Goal: Complete application form

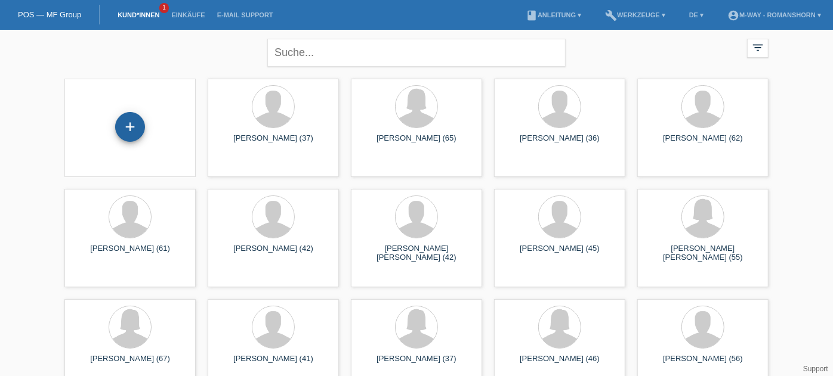
click at [127, 123] on div "+" at bounding box center [130, 127] width 30 height 30
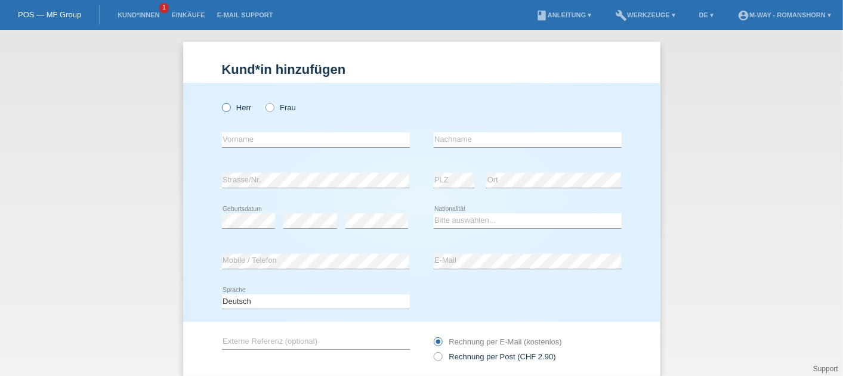
click at [228, 107] on label "Herr" at bounding box center [237, 107] width 30 height 9
click at [228, 107] on input "Herr" at bounding box center [226, 107] width 8 height 8
radio input "true"
click at [271, 141] on input "text" at bounding box center [316, 139] width 188 height 15
click at [271, 141] on input "Be" at bounding box center [316, 139] width 188 height 15
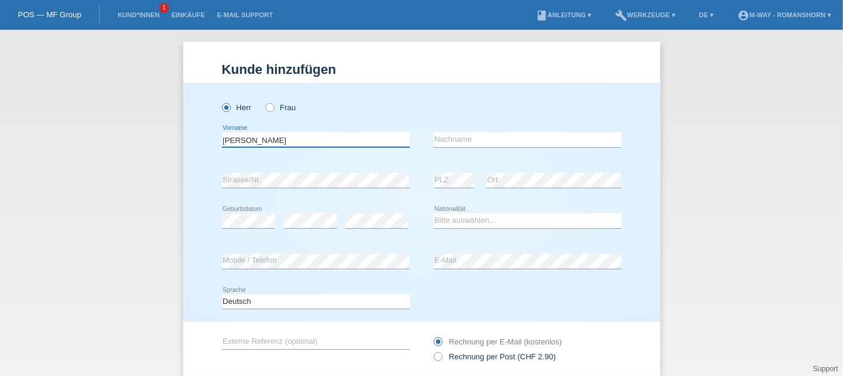
type input "[PERSON_NAME]"
click at [487, 126] on div "error Nachname" at bounding box center [528, 140] width 188 height 41
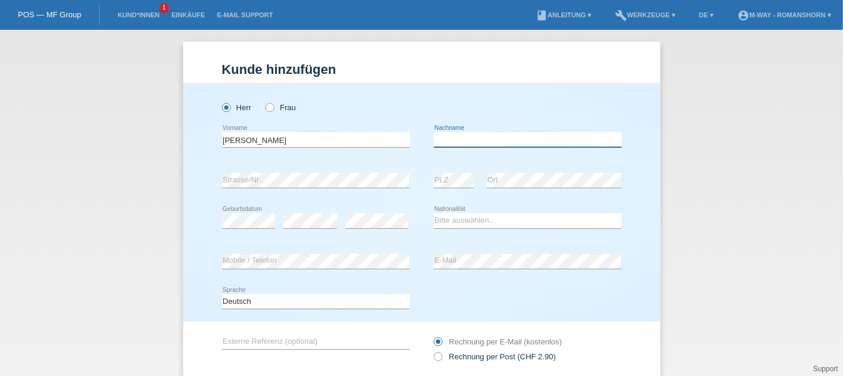
click at [465, 142] on input "text" at bounding box center [528, 139] width 188 height 15
type input "[PERSON_NAME]"
click at [279, 170] on div "error Strasse/Nr." at bounding box center [316, 180] width 188 height 41
click at [503, 200] on div "error Ort" at bounding box center [553, 180] width 135 height 41
click at [307, 210] on div "error" at bounding box center [310, 221] width 54 height 41
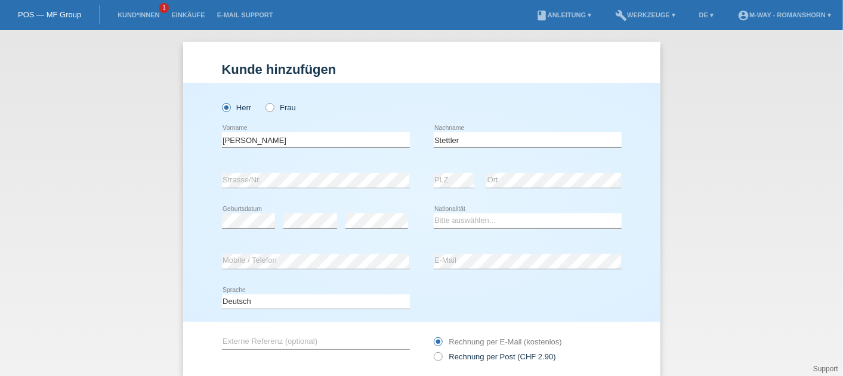
click at [234, 228] on icon at bounding box center [249, 228] width 54 height 1
click at [459, 222] on select "Bitte auswählen... Schweiz Deutschland Liechtenstein Österreich ------------ Af…" at bounding box center [528, 221] width 188 height 14
select select "CH"
click at [434, 214] on select "Bitte auswählen... Schweiz Deutschland Liechtenstein Österreich ------------ Af…" at bounding box center [528, 221] width 188 height 14
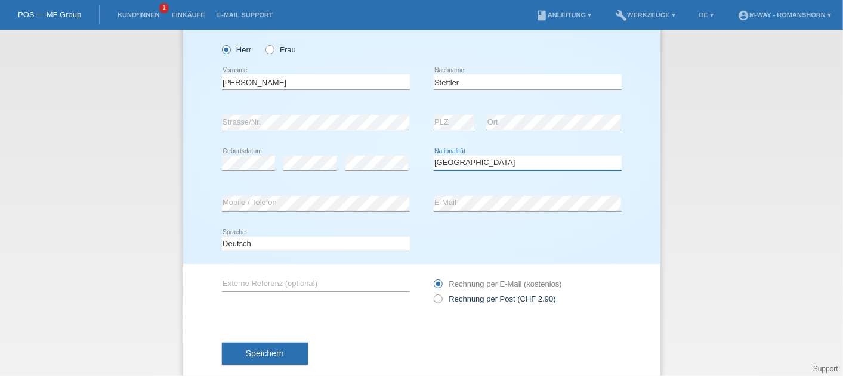
scroll to position [58, 0]
click at [745, 196] on div "Kund*in hinzufügen Kunde hinzufügen Kundin hinzufügen Herr Frau Benjamin error …" at bounding box center [421, 203] width 843 height 347
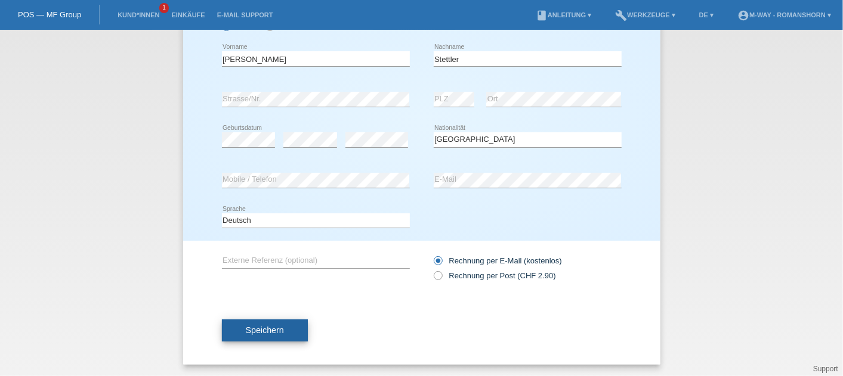
click at [246, 332] on span "Speichern" at bounding box center [265, 331] width 38 height 10
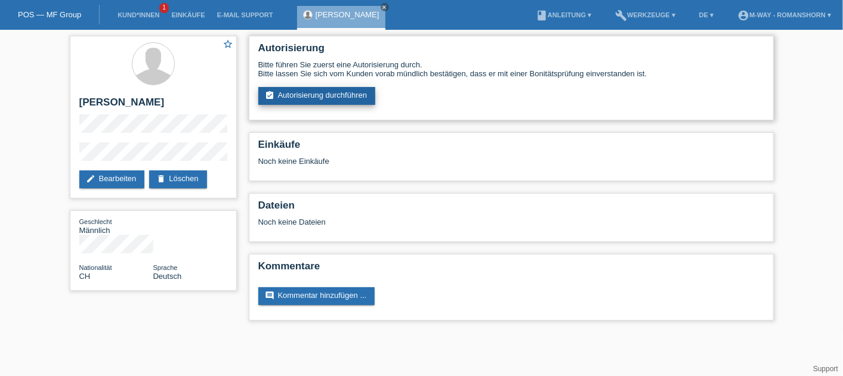
click at [327, 97] on link "assignment_turned_in Autorisierung durchführen" at bounding box center [316, 96] width 117 height 18
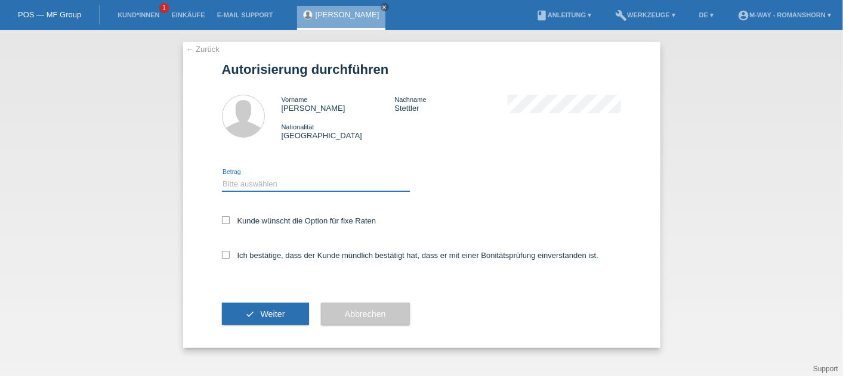
click at [273, 182] on select "Bitte auswählen CHF 1.00 - CHF 499.00 CHF 500.00 - CHF 1'999.00 CHF 2'000.00 - …" at bounding box center [316, 184] width 188 height 14
select select "3"
click at [222, 177] on select "Bitte auswählen CHF 1.00 - CHF 499.00 CHF 500.00 - CHF 1'999.00 CHF 2'000.00 - …" at bounding box center [316, 184] width 188 height 14
click at [390, 161] on div "Bitte auswählen CHF 1.00 - CHF 499.00 CHF 500.00 - CHF 1'999.00 CHF 2'000.00 - …" at bounding box center [422, 178] width 400 height 52
click at [228, 215] on div "Kunde wünscht die Option für fixe Raten" at bounding box center [422, 222] width 400 height 35
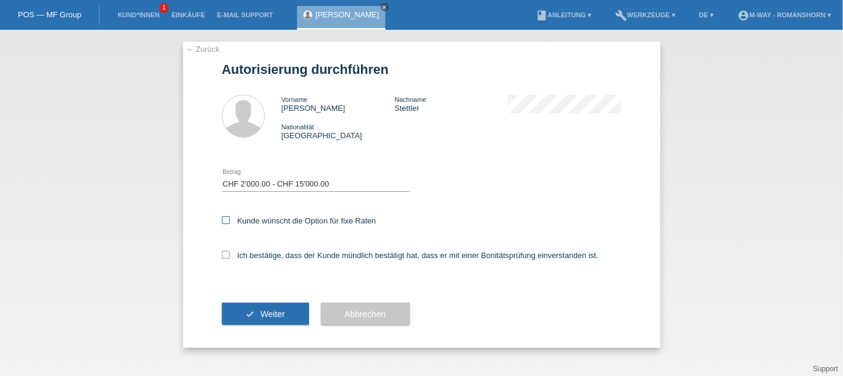
click at [225, 223] on icon at bounding box center [226, 221] width 8 height 8
click at [225, 223] on input "Kunde wünscht die Option für fixe Raten" at bounding box center [226, 221] width 8 height 8
checkbox input "true"
click at [227, 255] on icon at bounding box center [226, 255] width 8 height 8
click at [227, 255] on input "Ich bestätige, dass der Kunde mündlich bestätigt hat, dass er mit einer Bonität…" at bounding box center [226, 255] width 8 height 8
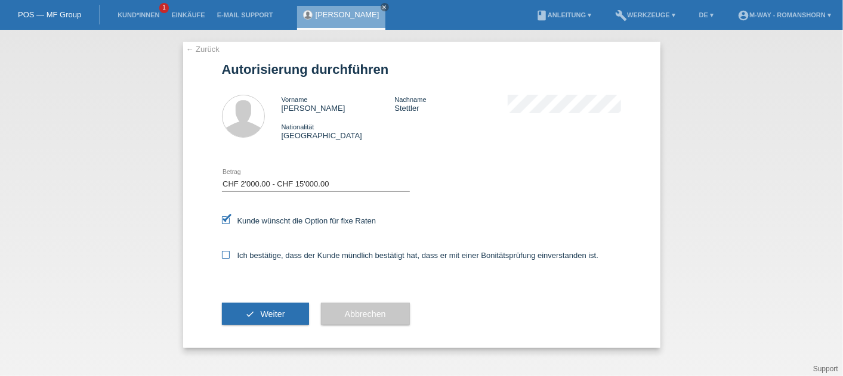
checkbox input "true"
click at [266, 315] on span "Weiter" at bounding box center [272, 315] width 24 height 10
